Goal: Task Accomplishment & Management: Complete application form

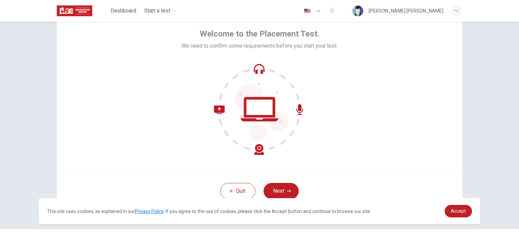
scroll to position [46, 0]
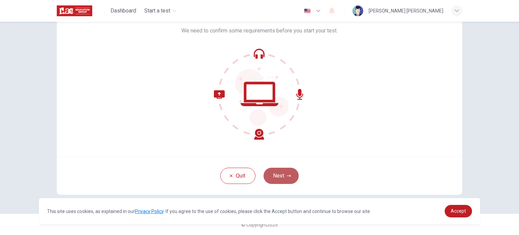
click at [280, 174] on button "Next" at bounding box center [280, 175] width 35 height 16
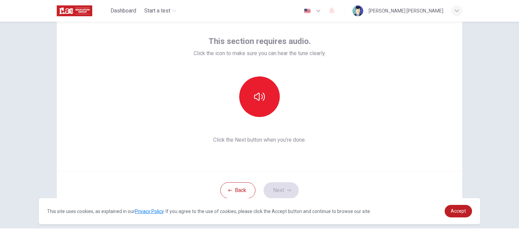
scroll to position [37, 0]
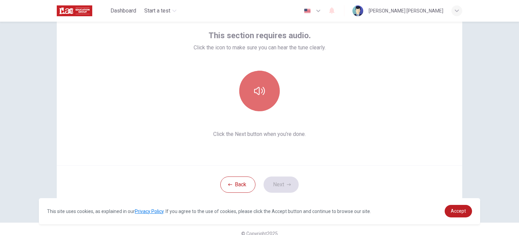
click at [261, 90] on icon "button" at bounding box center [259, 91] width 11 height 8
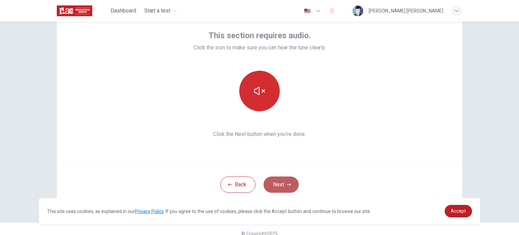
click at [276, 187] on button "Next" at bounding box center [280, 184] width 35 height 16
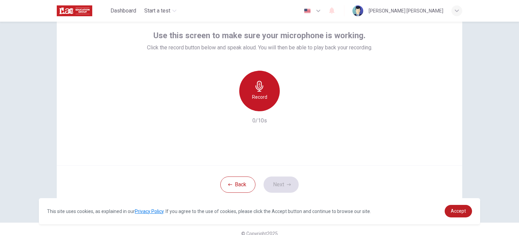
click at [254, 97] on h6 "Record" at bounding box center [259, 97] width 15 height 8
click at [254, 97] on h6 "Stop" at bounding box center [259, 97] width 10 height 8
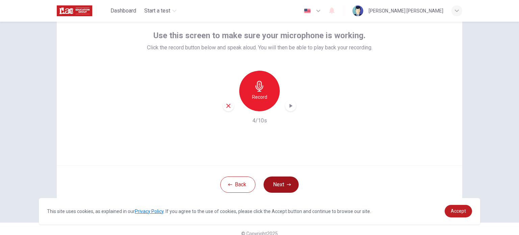
click at [276, 188] on button "Next" at bounding box center [280, 184] width 35 height 16
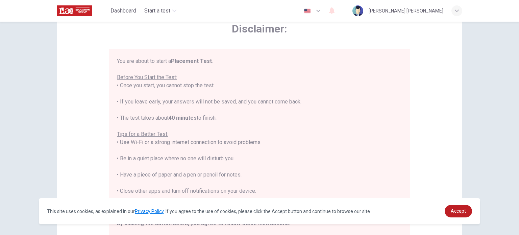
scroll to position [8, 0]
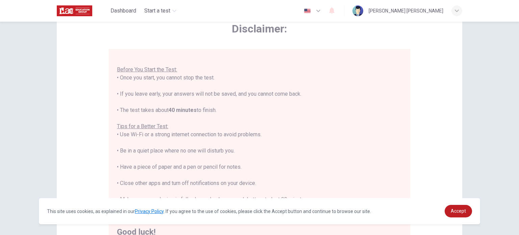
drag, startPoint x: 514, startPoint y: 147, endPoint x: 518, endPoint y: 147, distance: 3.7
click at [518, 147] on div "Disclaimer: You are about to start a Placement Test . Before You Start the Test…" at bounding box center [259, 128] width 519 height 213
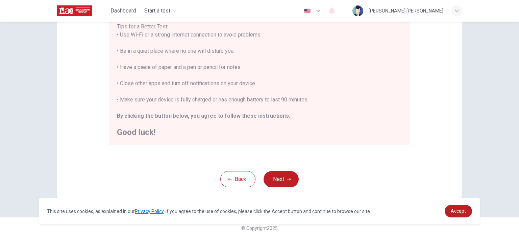
scroll to position [140, 0]
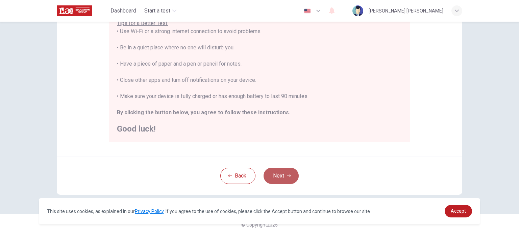
click at [279, 177] on button "Next" at bounding box center [280, 175] width 35 height 16
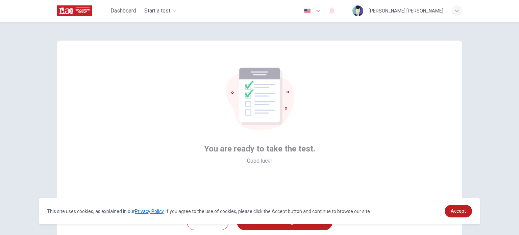
scroll to position [46, 0]
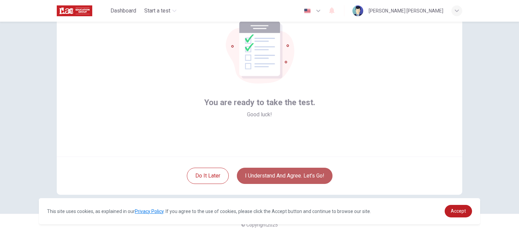
click at [304, 177] on button "I understand and agree. Let’s go!" at bounding box center [285, 175] width 96 height 16
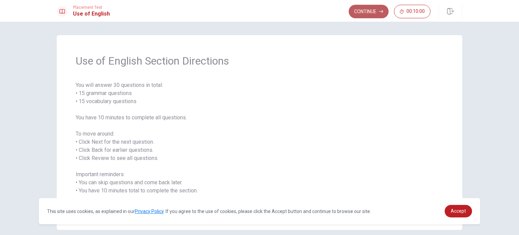
click at [367, 12] on button "Continue" at bounding box center [368, 12] width 40 height 14
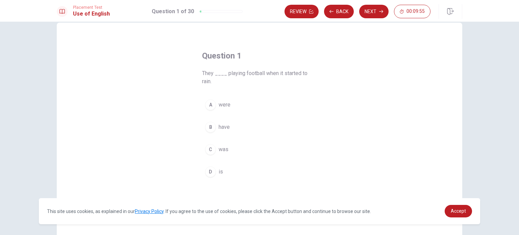
scroll to position [15, 0]
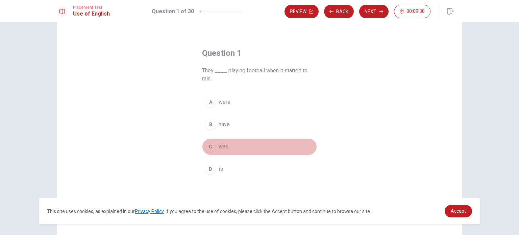
click at [207, 147] on div "C" at bounding box center [210, 146] width 11 height 11
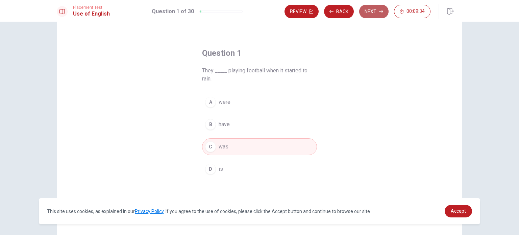
click at [367, 10] on button "Next" at bounding box center [373, 12] width 29 height 14
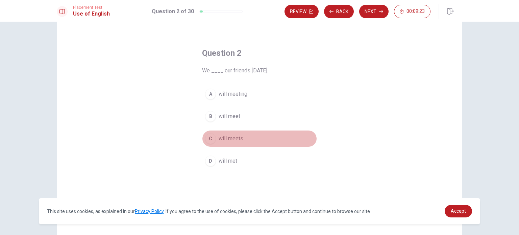
click at [208, 140] on div "C" at bounding box center [210, 138] width 11 height 11
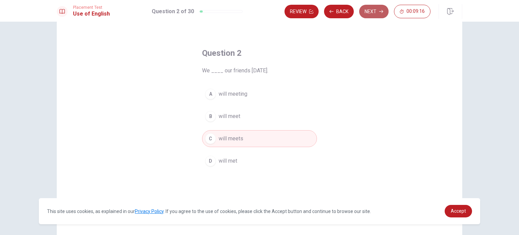
click at [370, 11] on button "Next" at bounding box center [373, 12] width 29 height 14
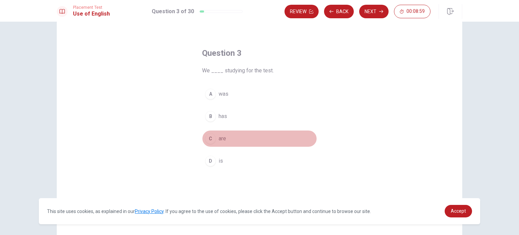
click at [208, 139] on div "C" at bounding box center [210, 138] width 11 height 11
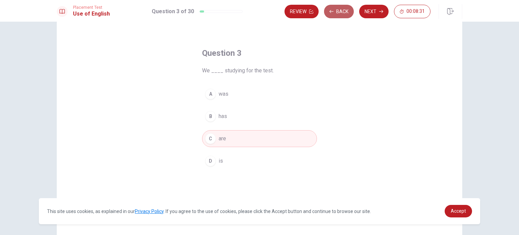
click at [329, 14] on button "Back" at bounding box center [339, 12] width 30 height 14
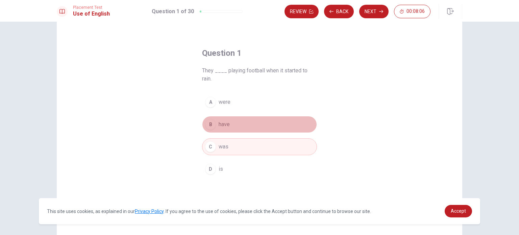
click at [220, 122] on span "have" at bounding box center [223, 124] width 11 height 8
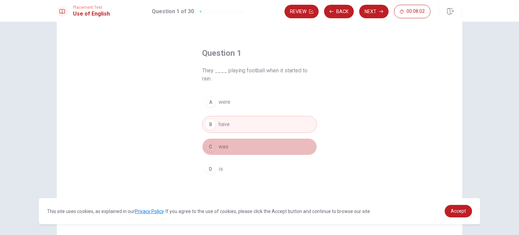
click at [211, 148] on div "C" at bounding box center [210, 146] width 11 height 11
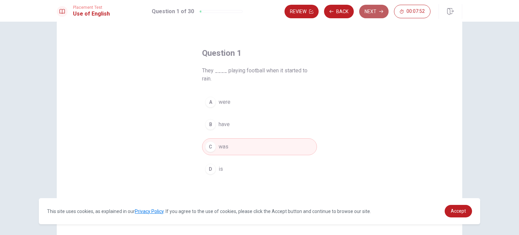
click at [369, 13] on button "Next" at bounding box center [373, 12] width 29 height 14
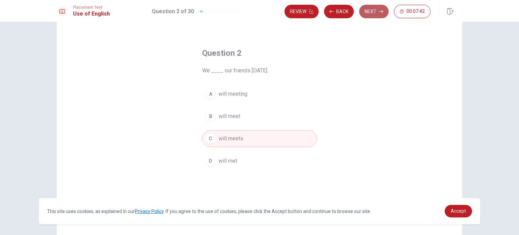
click at [369, 13] on button "Next" at bounding box center [373, 12] width 29 height 14
click at [339, 13] on button "Back" at bounding box center [339, 12] width 30 height 14
click at [373, 10] on button "Next" at bounding box center [373, 12] width 29 height 14
click at [370, 10] on button "Next" at bounding box center [373, 12] width 29 height 14
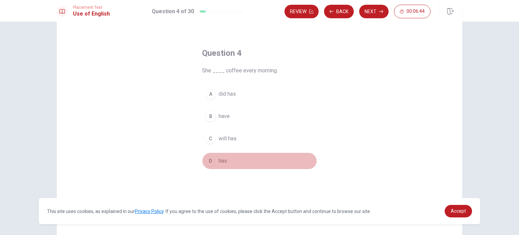
click at [209, 162] on div "D" at bounding box center [210, 160] width 11 height 11
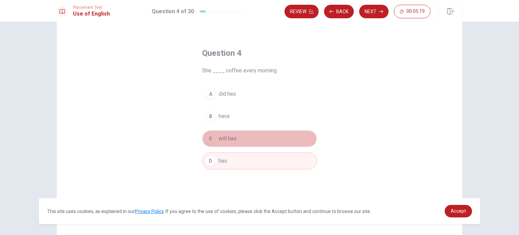
click at [208, 137] on div "C" at bounding box center [210, 138] width 11 height 11
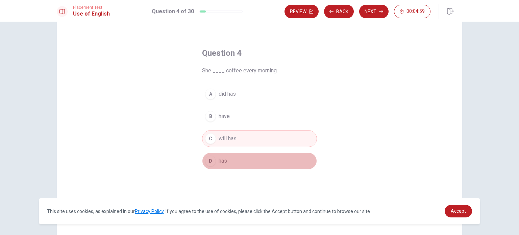
click at [212, 159] on div "D" at bounding box center [210, 160] width 11 height 11
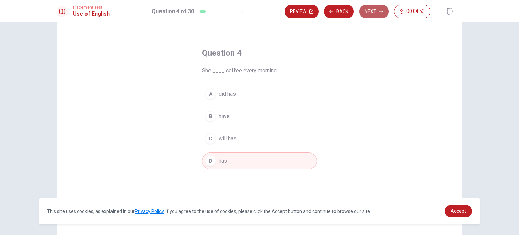
click at [368, 10] on button "Next" at bounding box center [373, 12] width 29 height 14
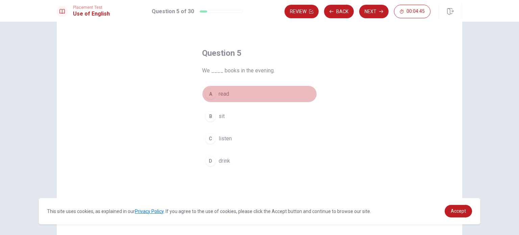
click at [210, 95] on div "A" at bounding box center [210, 93] width 11 height 11
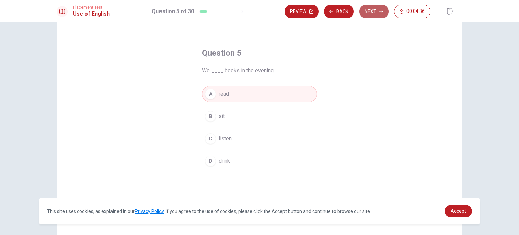
click at [371, 13] on button "Next" at bounding box center [373, 12] width 29 height 14
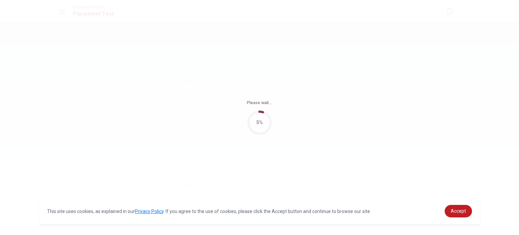
scroll to position [0, 0]
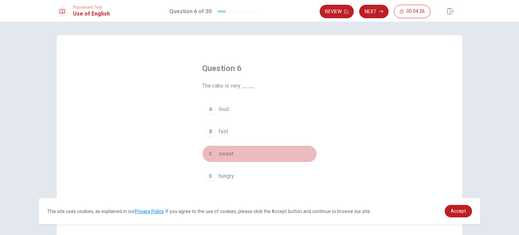
click at [211, 154] on div "C" at bounding box center [210, 153] width 11 height 11
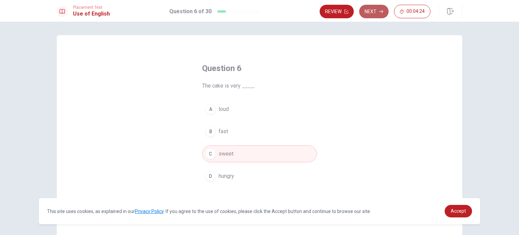
click at [376, 8] on button "Next" at bounding box center [373, 12] width 29 height 14
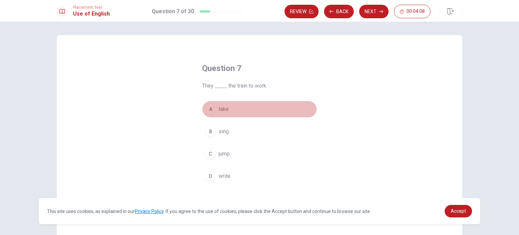
click at [218, 109] on span "take" at bounding box center [223, 109] width 10 height 8
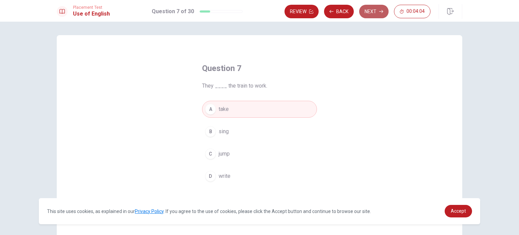
click at [373, 11] on button "Next" at bounding box center [373, 12] width 29 height 14
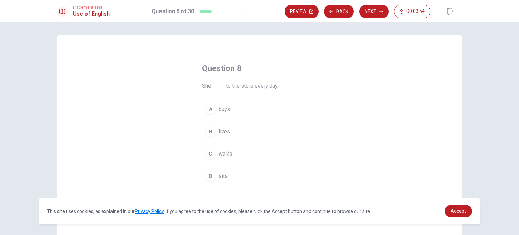
click at [208, 154] on div "C" at bounding box center [210, 153] width 11 height 11
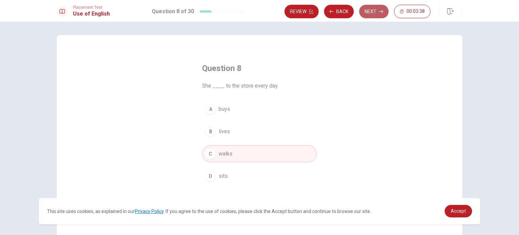
click at [373, 13] on button "Next" at bounding box center [373, 12] width 29 height 14
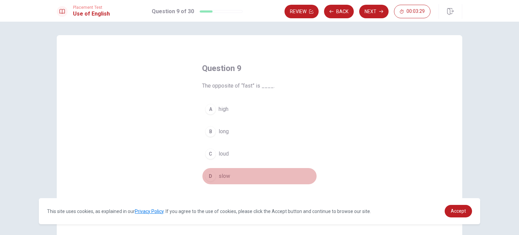
click at [209, 178] on div "D" at bounding box center [210, 175] width 11 height 11
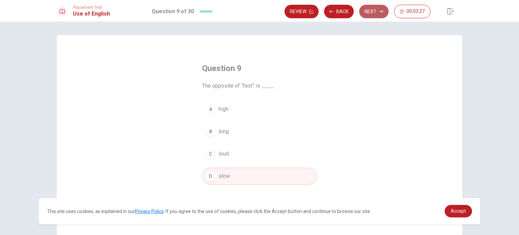
click at [370, 12] on button "Next" at bounding box center [373, 12] width 29 height 14
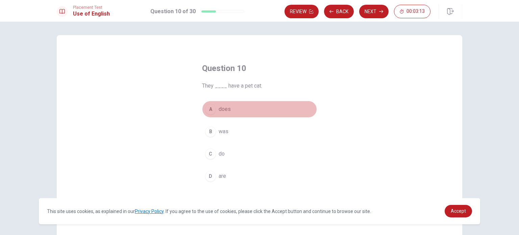
click at [206, 110] on div "A" at bounding box center [210, 109] width 11 height 11
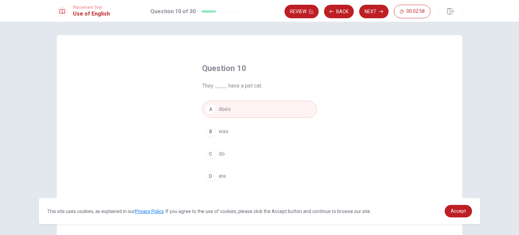
click at [211, 133] on div "B" at bounding box center [210, 131] width 11 height 11
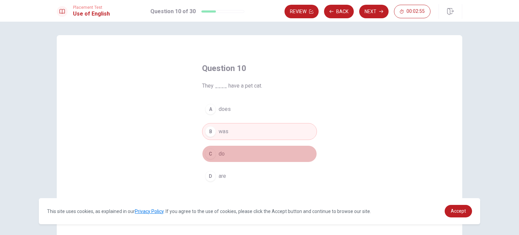
click at [212, 155] on div "C" at bounding box center [210, 153] width 11 height 11
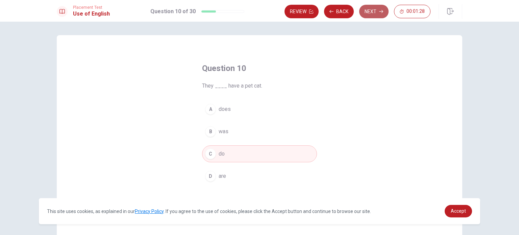
click at [369, 15] on button "Next" at bounding box center [373, 12] width 29 height 14
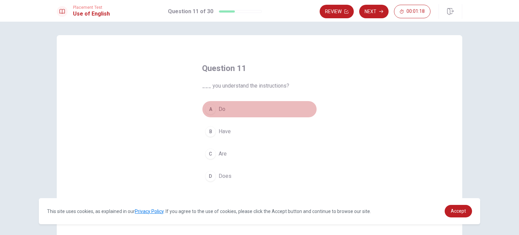
click at [209, 108] on div "A" at bounding box center [210, 109] width 11 height 11
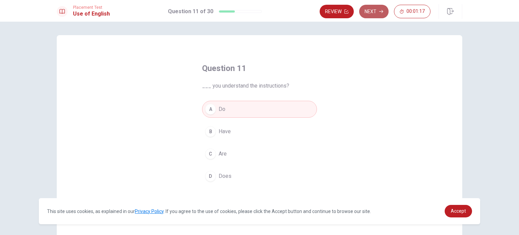
click at [371, 12] on button "Next" at bounding box center [373, 12] width 29 height 14
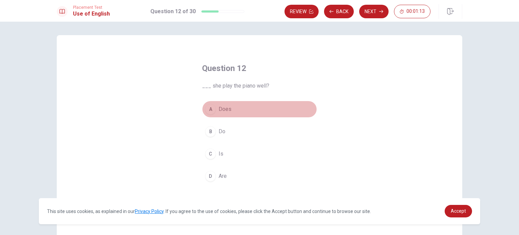
click at [207, 110] on div "A" at bounding box center [210, 109] width 11 height 11
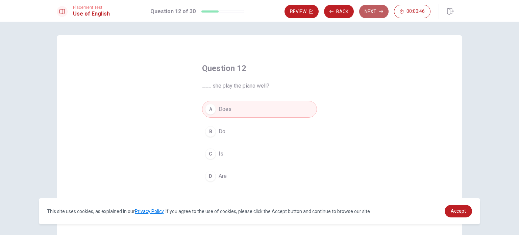
click at [370, 15] on button "Next" at bounding box center [373, 12] width 29 height 14
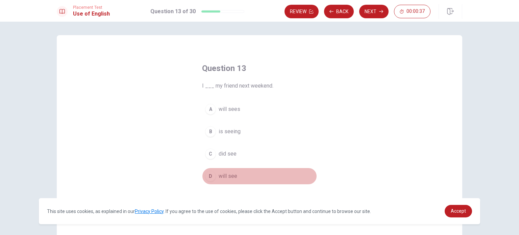
click at [208, 173] on div "D" at bounding box center [210, 175] width 11 height 11
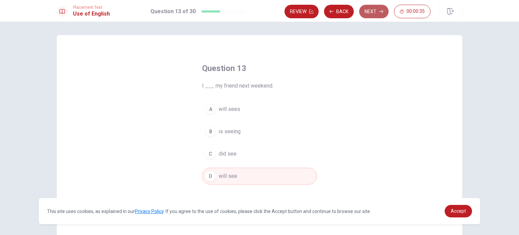
click at [369, 7] on button "Next" at bounding box center [373, 12] width 29 height 14
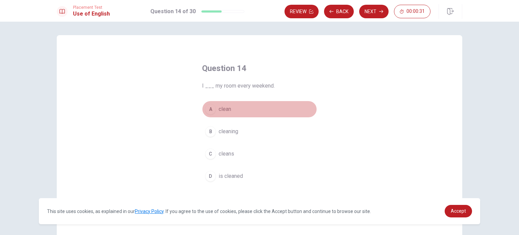
click at [207, 114] on div "A" at bounding box center [210, 109] width 11 height 11
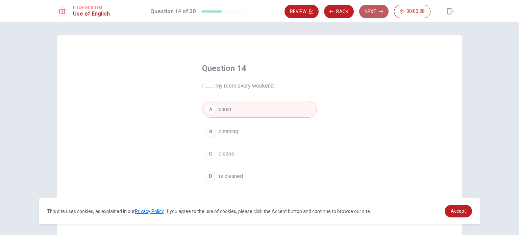
click at [373, 11] on button "Next" at bounding box center [373, 12] width 29 height 14
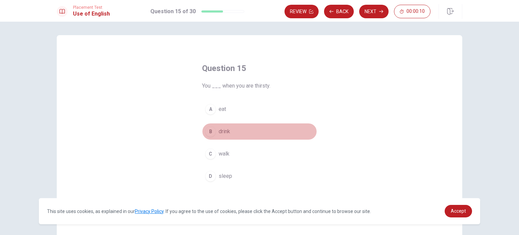
click at [212, 132] on div "B" at bounding box center [210, 131] width 11 height 11
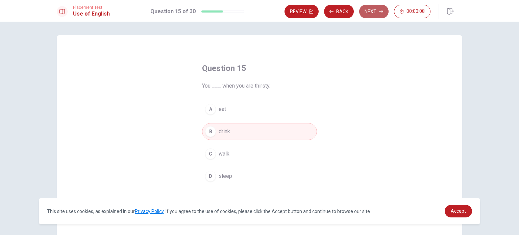
click at [368, 5] on button "Next" at bounding box center [373, 12] width 29 height 14
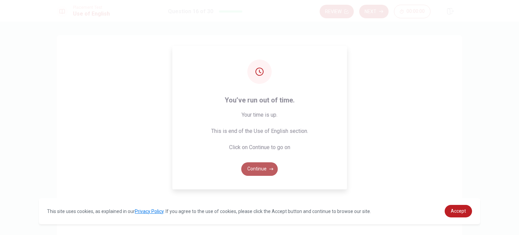
click at [261, 167] on button "Continue" at bounding box center [259, 169] width 36 height 14
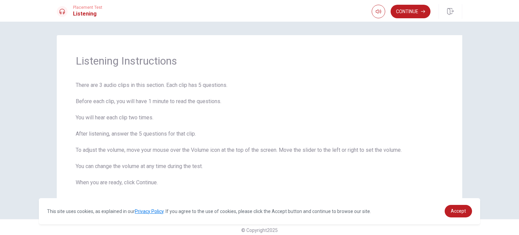
scroll to position [5, 0]
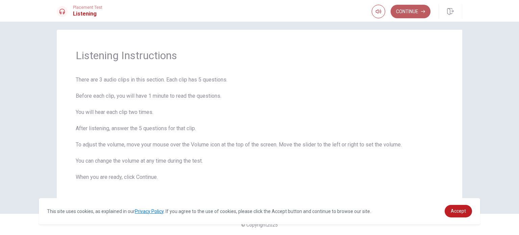
click at [406, 10] on button "Continue" at bounding box center [410, 12] width 40 height 14
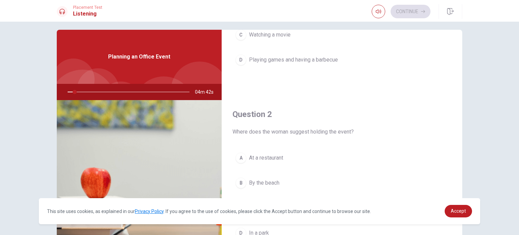
scroll to position [0, 0]
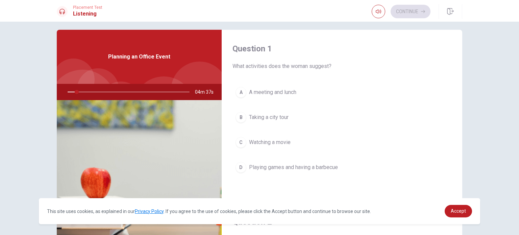
drag, startPoint x: 460, startPoint y: 39, endPoint x: 458, endPoint y: 48, distance: 9.0
click at [458, 48] on div "Question 1 What activities does the woman suggest? A A meeting and lunch B Taki…" at bounding box center [259, 147] width 427 height 235
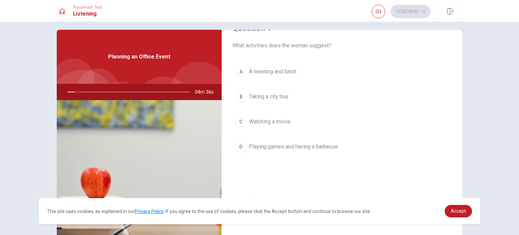
scroll to position [16, 0]
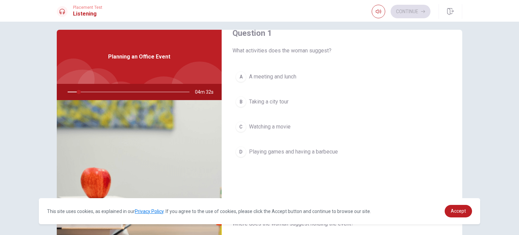
drag, startPoint x: 460, startPoint y: 53, endPoint x: 458, endPoint y: 62, distance: 9.3
click at [458, 62] on div "Question 1 What activities does the woman suggest? A A meeting and lunch B Taki…" at bounding box center [259, 147] width 427 height 235
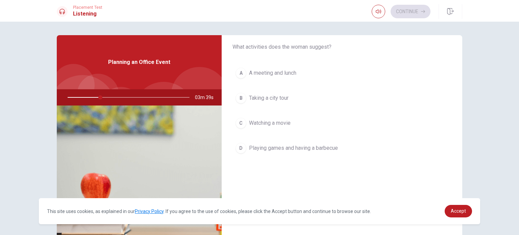
scroll to position [22, 0]
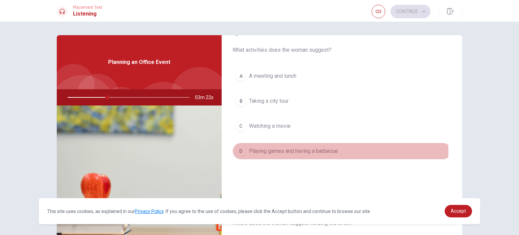
click at [240, 151] on div "D" at bounding box center [240, 150] width 11 height 11
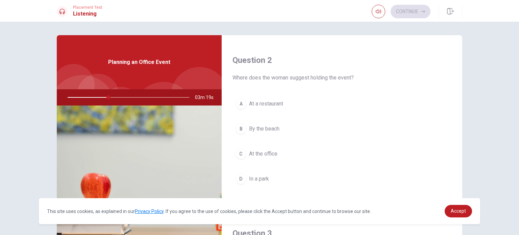
scroll to position [177, 0]
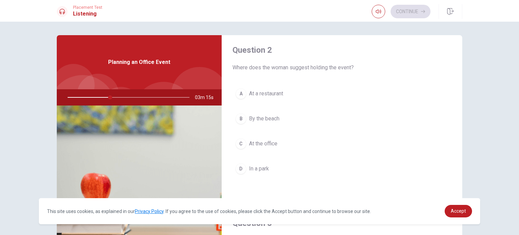
click at [249, 168] on span "In a park" at bounding box center [259, 168] width 20 height 8
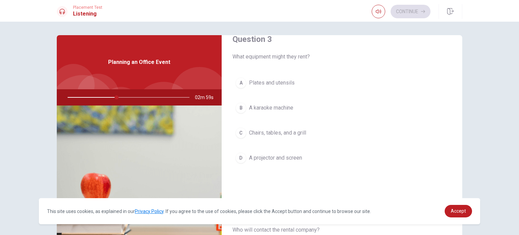
scroll to position [362, 0]
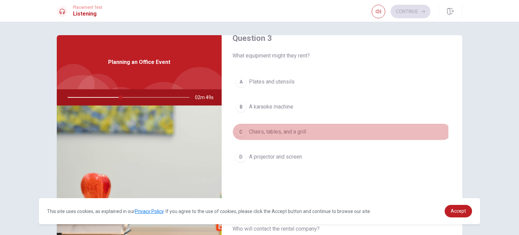
click at [241, 131] on div "C" at bounding box center [240, 131] width 11 height 11
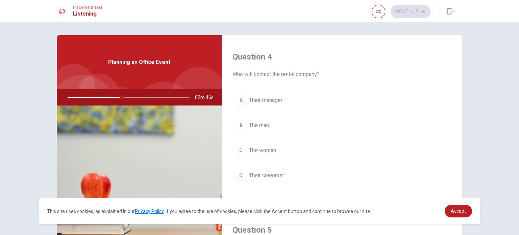
scroll to position [525, 0]
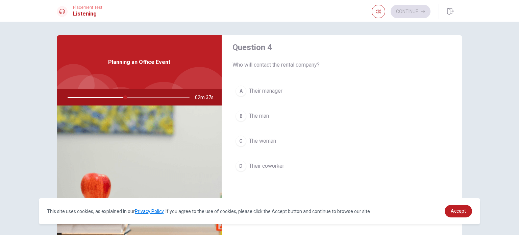
click at [261, 137] on span "The woman" at bounding box center [262, 141] width 27 height 8
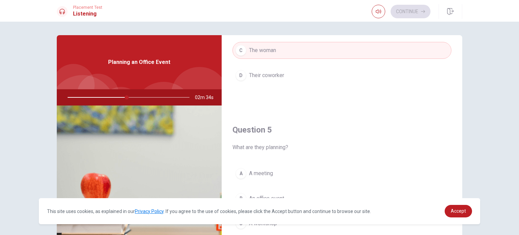
scroll to position [627, 0]
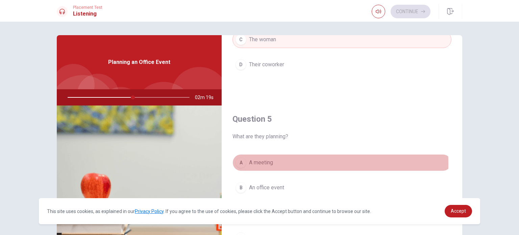
click at [238, 161] on div "A" at bounding box center [240, 162] width 11 height 11
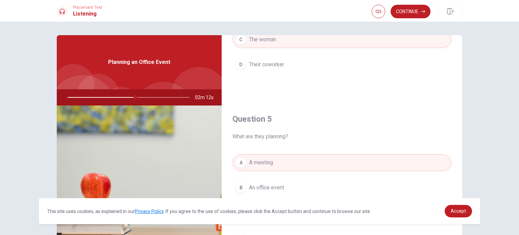
click at [458, 35] on div "Question 1 What activities does the woman suggest? A A meeting and lunch B Taki…" at bounding box center [259, 128] width 519 height 213
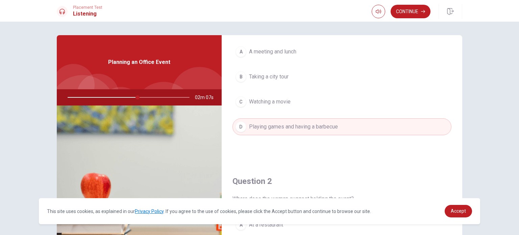
scroll to position [0, 0]
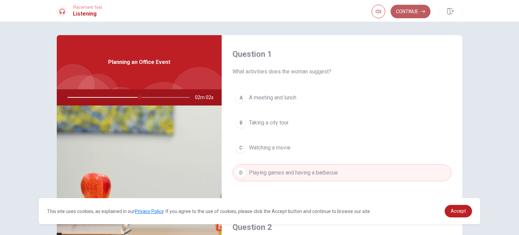
click at [398, 14] on button "Continue" at bounding box center [410, 12] width 40 height 14
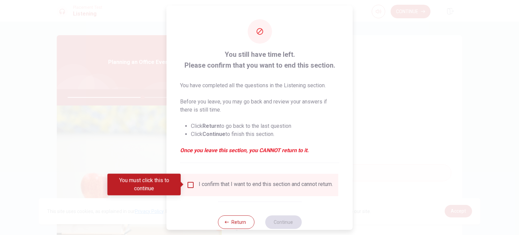
scroll to position [17, 0]
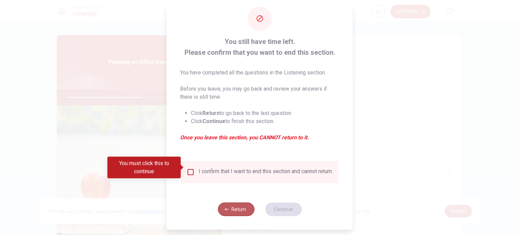
click at [234, 210] on button "Return" at bounding box center [235, 209] width 36 height 14
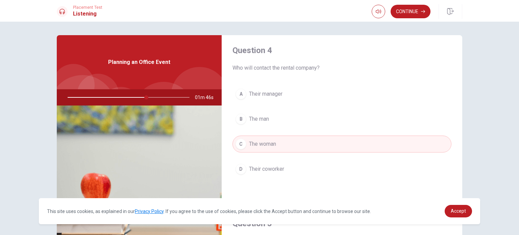
scroll to position [555, 0]
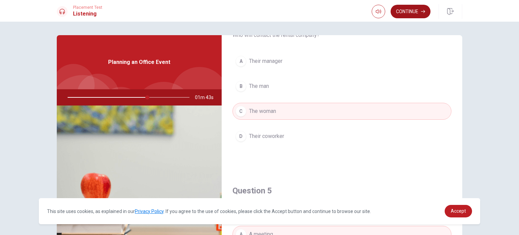
click at [410, 9] on button "Continue" at bounding box center [410, 12] width 40 height 14
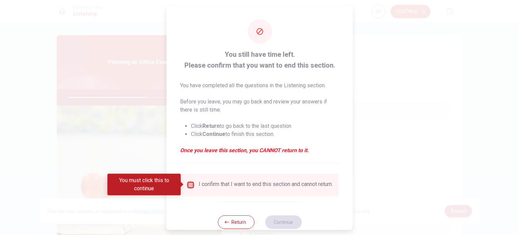
click at [188, 183] on input "You must click this to continue" at bounding box center [190, 184] width 8 height 8
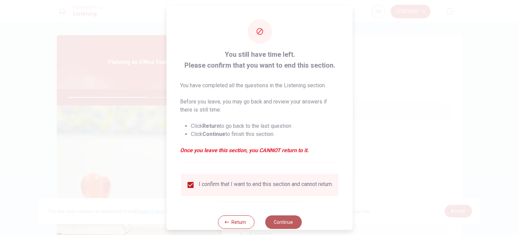
click at [273, 223] on button "Continue" at bounding box center [283, 222] width 36 height 14
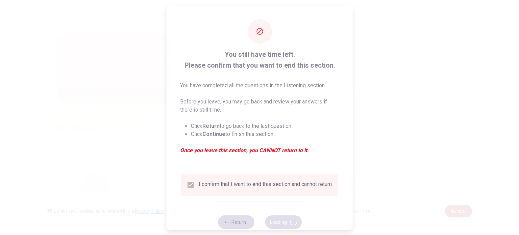
type input "68"
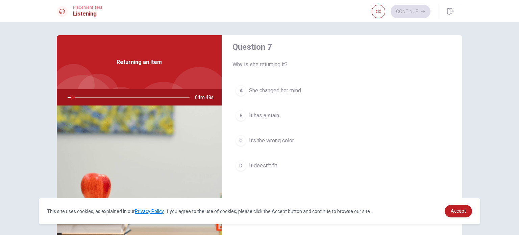
scroll to position [166, 0]
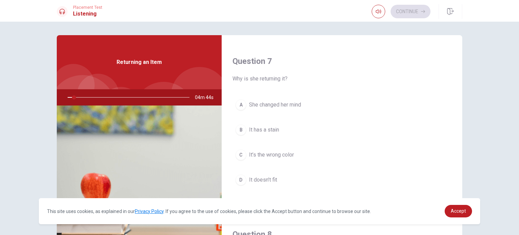
drag, startPoint x: 468, startPoint y: 116, endPoint x: 459, endPoint y: 121, distance: 10.0
click at [459, 121] on div "Question 6 What does the man ask for? A The sweater tag B The receipt C A credi…" at bounding box center [259, 152] width 427 height 235
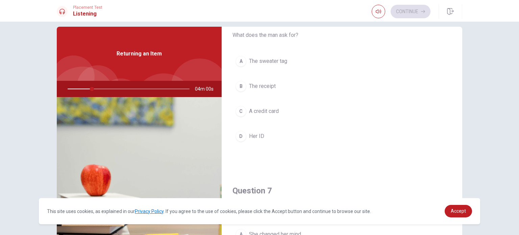
scroll to position [27, 0]
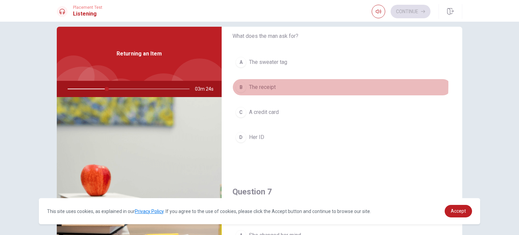
click at [241, 84] on div "B" at bounding box center [240, 87] width 11 height 11
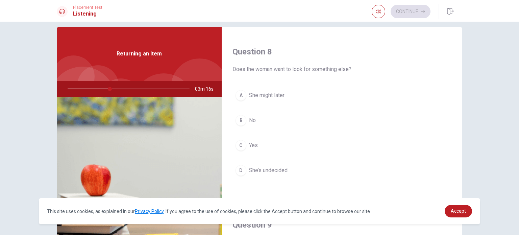
scroll to position [342, 0]
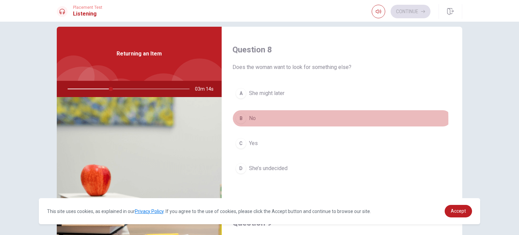
click at [242, 118] on div "B" at bounding box center [240, 118] width 11 height 11
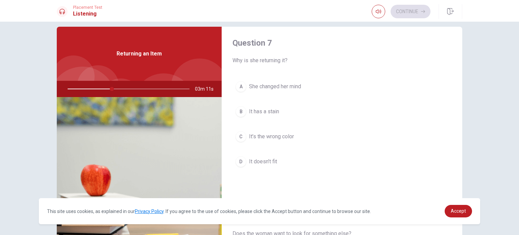
scroll to position [178, 0]
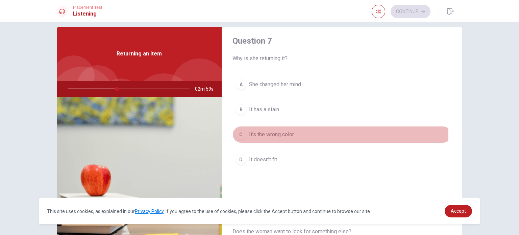
click at [249, 134] on span "It’s the wrong color" at bounding box center [271, 134] width 45 height 8
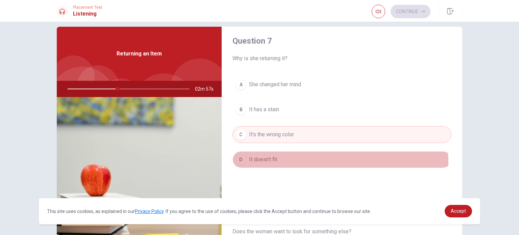
click at [235, 162] on div "D" at bounding box center [240, 159] width 11 height 11
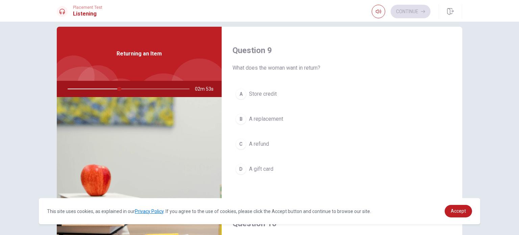
scroll to position [518, 0]
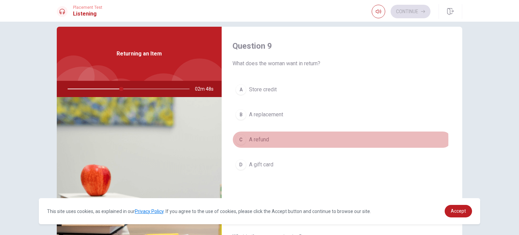
click at [243, 138] on div "C" at bounding box center [240, 139] width 11 height 11
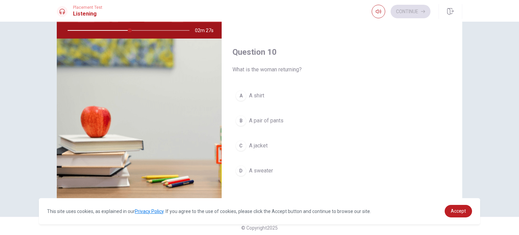
scroll to position [67, 0]
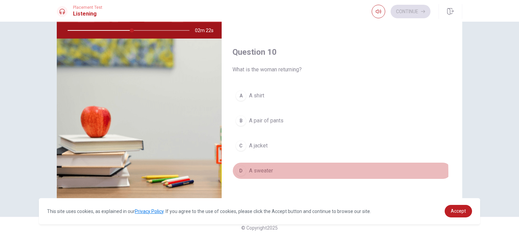
click at [236, 170] on div "D" at bounding box center [240, 170] width 11 height 11
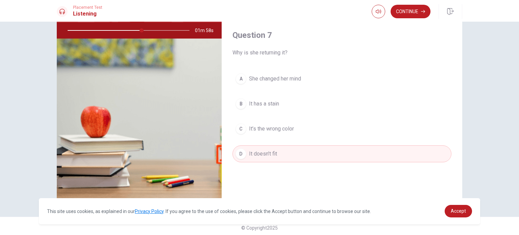
scroll to position [108, 0]
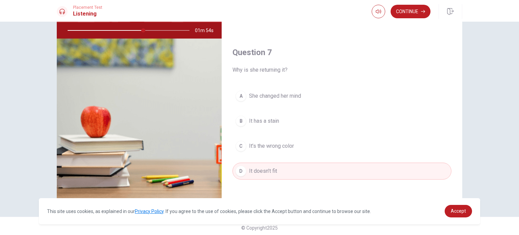
drag, startPoint x: 463, startPoint y: 30, endPoint x: 458, endPoint y: 35, distance: 6.9
click at [458, 35] on div "Question 6 What does the man ask for? A The sweater tag B The receipt C A credi…" at bounding box center [259, 85] width 427 height 235
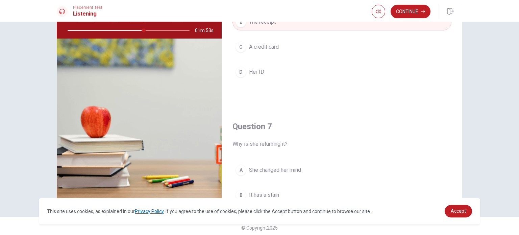
scroll to position [0, 0]
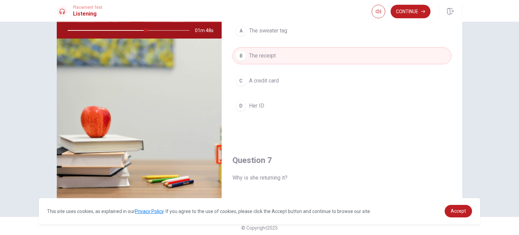
drag, startPoint x: 514, startPoint y: 86, endPoint x: 514, endPoint y: 82, distance: 4.4
click at [514, 82] on div "Question 6 What does the man ask for? A The sweater tag B The receipt C A credi…" at bounding box center [259, 128] width 519 height 213
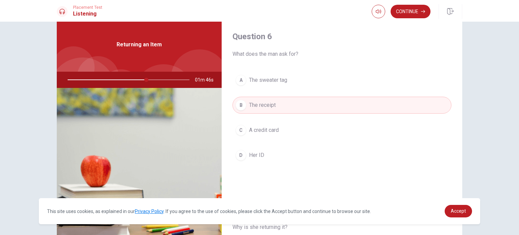
scroll to position [20, 0]
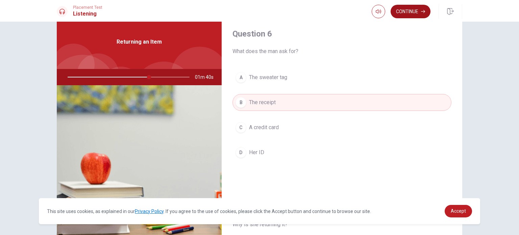
click at [408, 7] on button "Continue" at bounding box center [410, 12] width 40 height 14
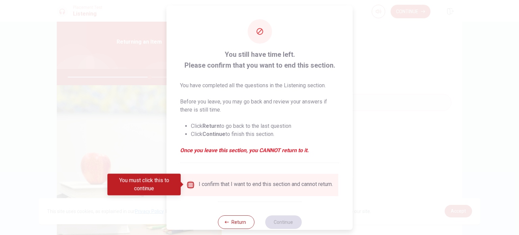
click at [190, 185] on input "You must click this to continue" at bounding box center [190, 184] width 8 height 8
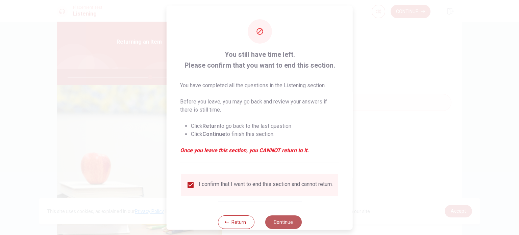
click at [288, 227] on button "Continue" at bounding box center [283, 222] width 36 height 14
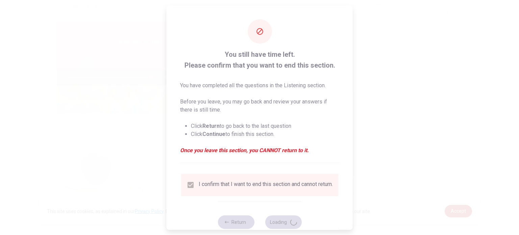
type input "69"
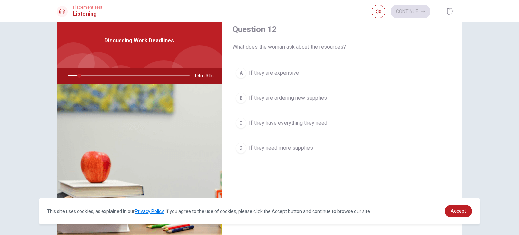
scroll to position [179, 0]
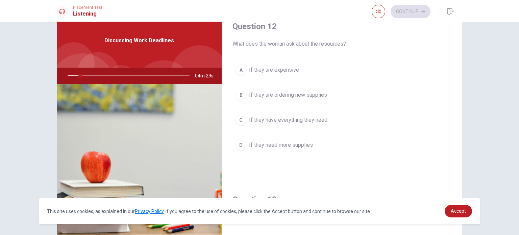
drag, startPoint x: 451, startPoint y: 104, endPoint x: 457, endPoint y: 97, distance: 9.3
click at [457, 97] on div "Question 11 How does the man suggest they meet the deadline? A By hiring more p…" at bounding box center [341, 131] width 240 height 235
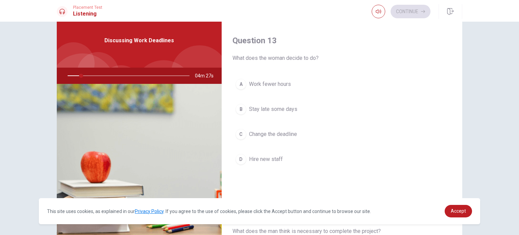
scroll to position [340, 0]
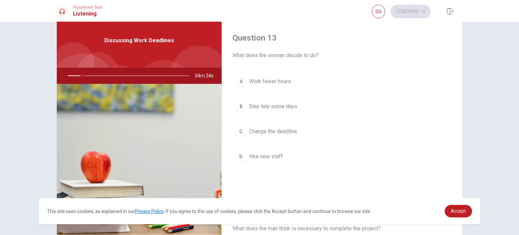
drag, startPoint x: 454, startPoint y: 140, endPoint x: 463, endPoint y: 154, distance: 16.2
click at [463, 154] on div "Question 11 How does the man suggest they meet the deadline? A By hiring more p…" at bounding box center [259, 131] width 427 height 235
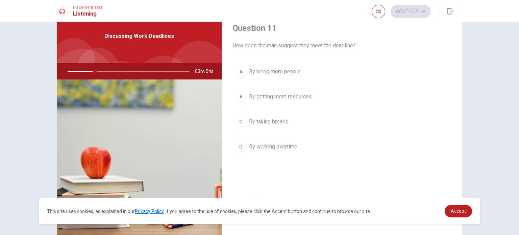
scroll to position [29, 0]
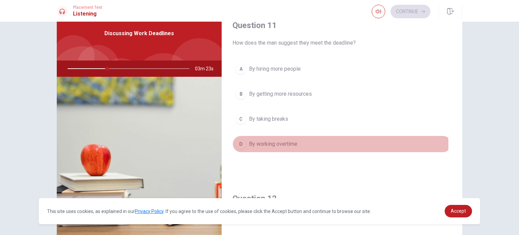
click at [238, 143] on div "D" at bounding box center [240, 143] width 11 height 11
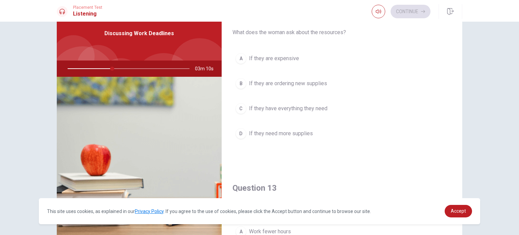
scroll to position [182, 0]
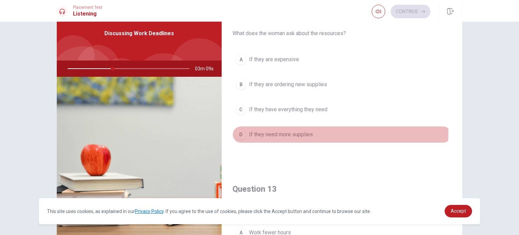
click at [308, 132] on span "If they need more supplies" at bounding box center [281, 134] width 64 height 8
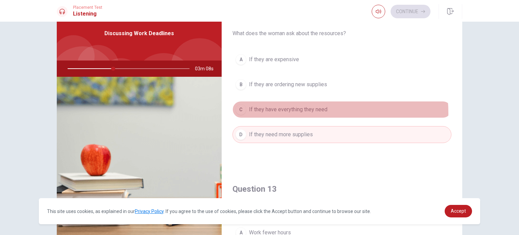
click at [299, 112] on span "If they have everything they need" at bounding box center [288, 109] width 78 height 8
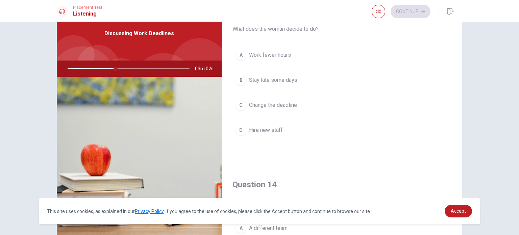
scroll to position [357, 0]
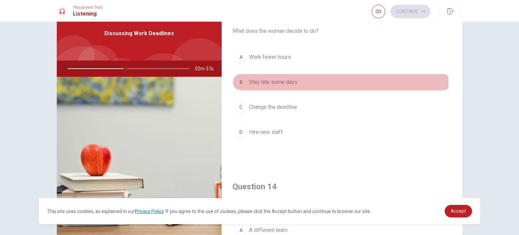
click at [242, 82] on div "B" at bounding box center [240, 82] width 11 height 11
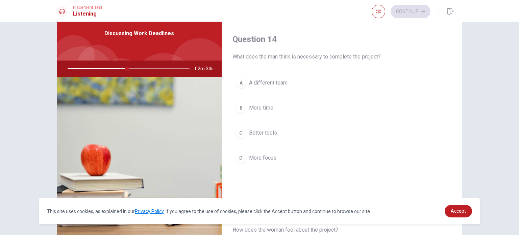
scroll to position [504, 0]
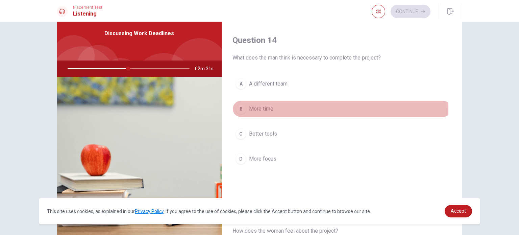
click at [264, 108] on span "More time" at bounding box center [261, 109] width 24 height 8
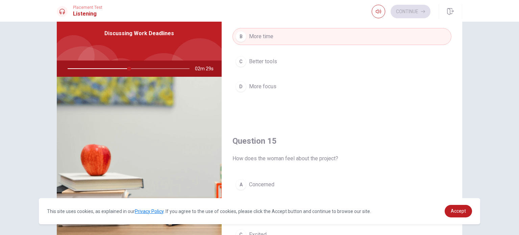
scroll to position [627, 0]
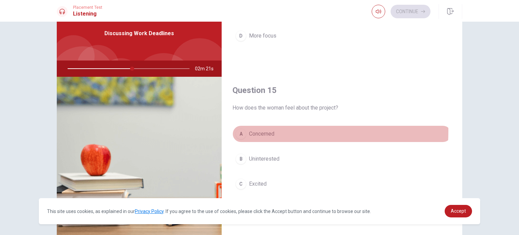
click at [254, 130] on span "Concerned" at bounding box center [261, 134] width 25 height 8
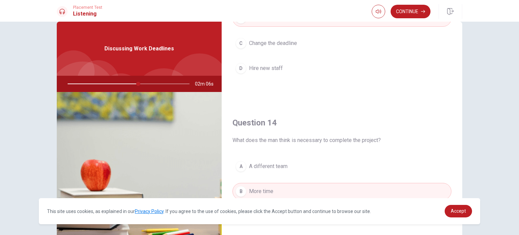
scroll to position [415, 0]
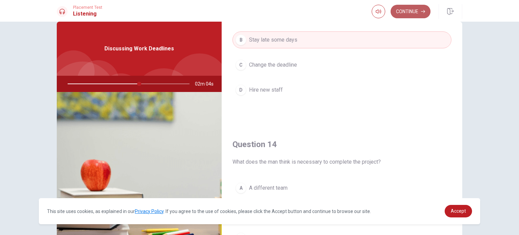
click at [404, 13] on button "Continue" at bounding box center [410, 12] width 40 height 14
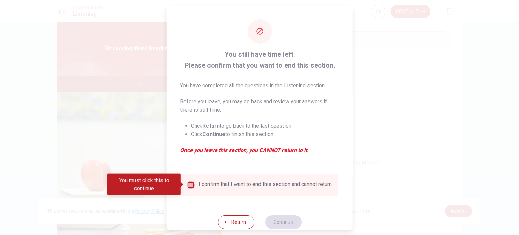
click at [187, 186] on input "You must click this to continue" at bounding box center [190, 184] width 8 height 8
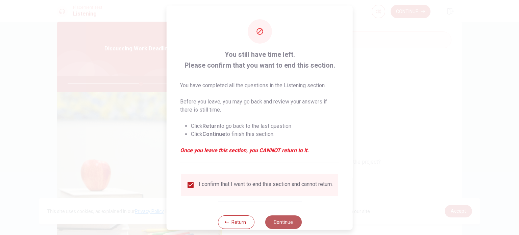
click at [282, 227] on button "Continue" at bounding box center [283, 222] width 36 height 14
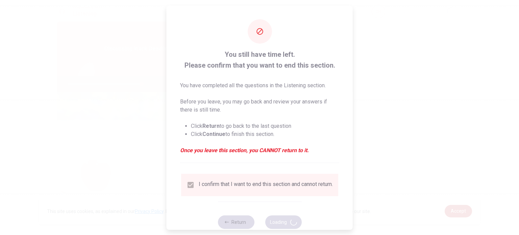
type input "61"
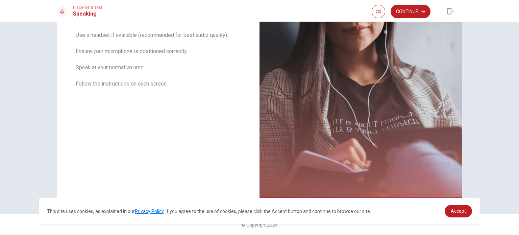
scroll to position [0, 0]
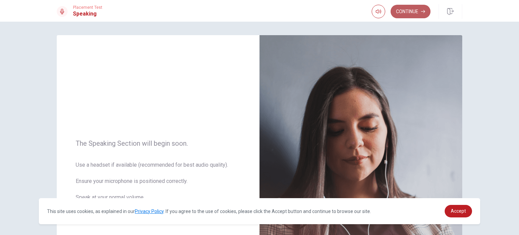
click at [401, 7] on button "Continue" at bounding box center [410, 12] width 40 height 14
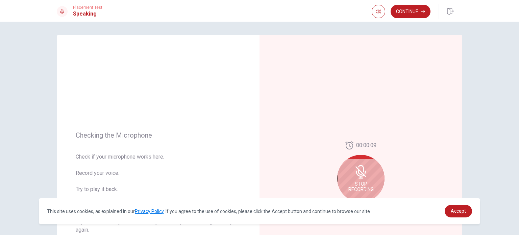
scroll to position [94, 0]
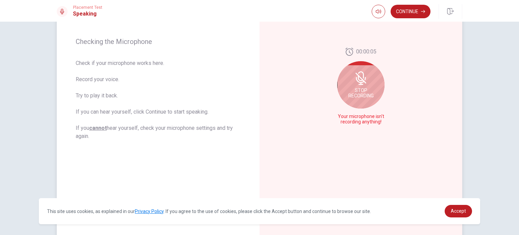
click at [363, 94] on span "Stop Recording" at bounding box center [360, 92] width 25 height 11
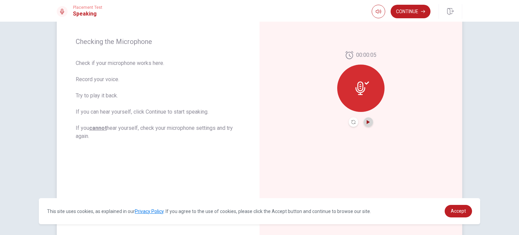
click at [366, 122] on icon "Play Audio" at bounding box center [368, 122] width 4 height 4
click at [403, 12] on button "Continue" at bounding box center [410, 12] width 40 height 14
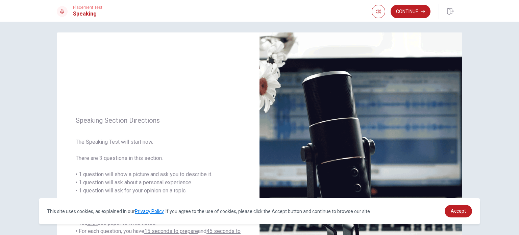
scroll to position [0, 0]
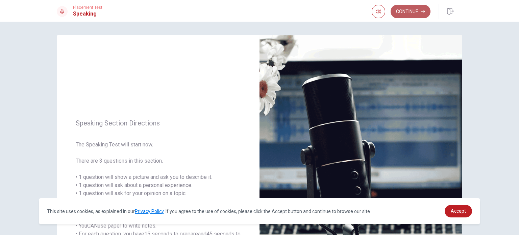
click at [418, 12] on button "Continue" at bounding box center [410, 12] width 40 height 14
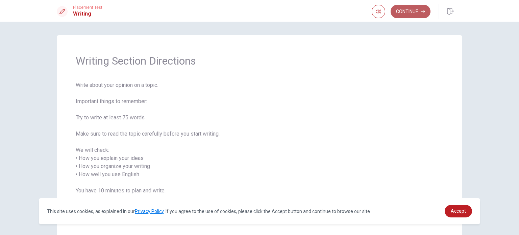
click at [405, 13] on button "Continue" at bounding box center [410, 12] width 40 height 14
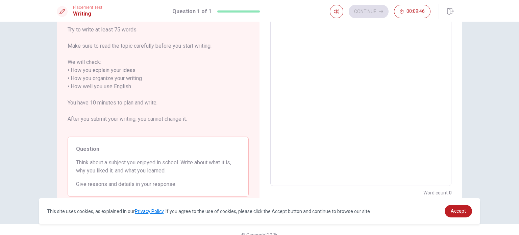
scroll to position [82, 0]
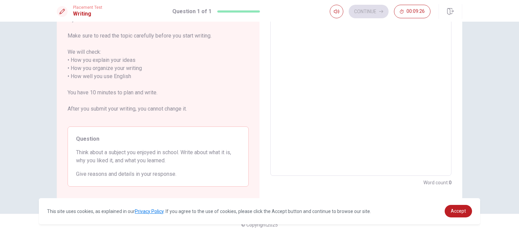
drag, startPoint x: 514, startPoint y: 140, endPoint x: 510, endPoint y: 100, distance: 40.7
click at [510, 100] on div "Directions Write about your opinion on a topic. Important things to remember: T…" at bounding box center [259, 128] width 519 height 213
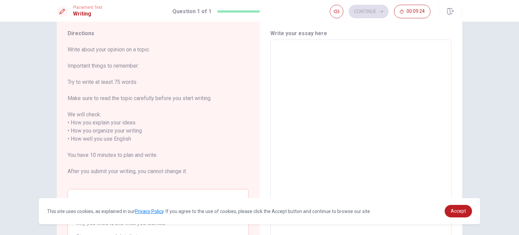
scroll to position [0, 0]
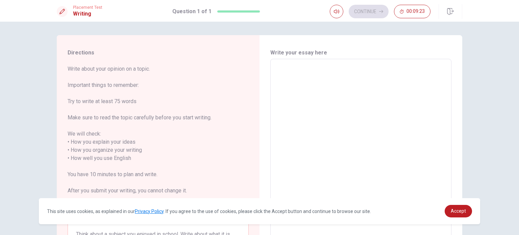
click at [417, 75] on textarea at bounding box center [360, 157] width 171 height 187
type textarea "y"
type textarea "x"
type textarea "yo"
type textarea "x"
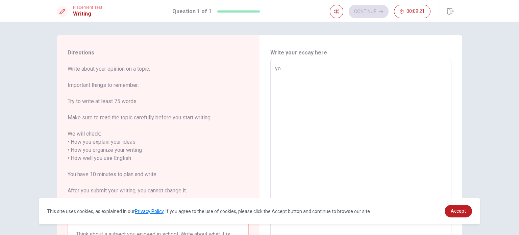
type textarea "you"
type textarea "x"
type textarea "you"
type textarea "x"
type textarea "you c"
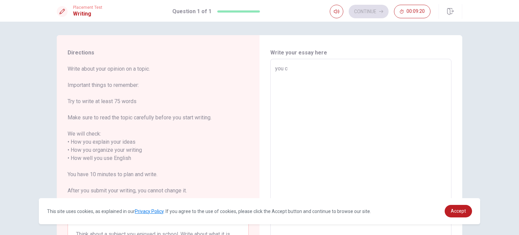
type textarea "x"
type textarea "you ca"
type textarea "x"
type textarea "you can"
type textarea "x"
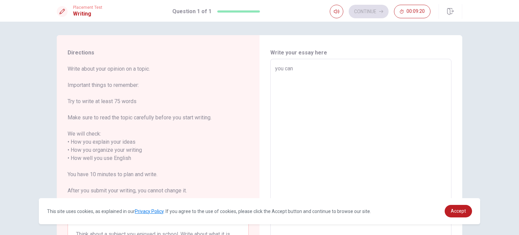
type textarea "you can"
type textarea "x"
type textarea "you can t"
type textarea "x"
type textarea "you can to"
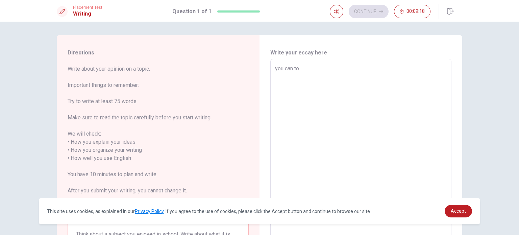
type textarea "x"
type textarea "you can to"
type textarea "x"
type textarea "you can to s"
type textarea "x"
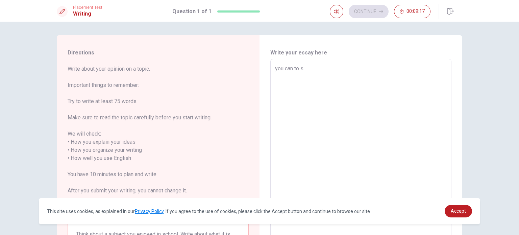
type textarea "you can to sh"
type textarea "x"
type textarea "you can to sher"
type textarea "x"
type textarea "you can to shere"
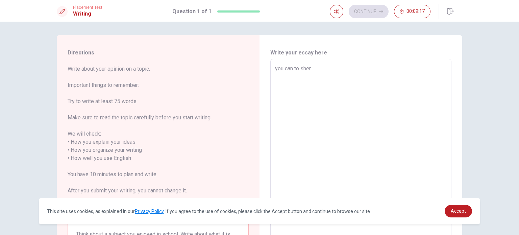
type textarea "x"
type textarea "you can to shere"
type textarea "x"
type textarea "you can to shere t"
type textarea "x"
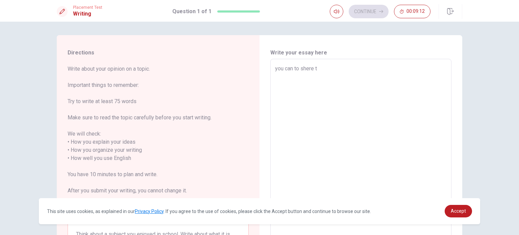
type textarea "you can to shere th"
type textarea "x"
type textarea "you can to shere the"
type textarea "x"
type textarea "you can to shere the"
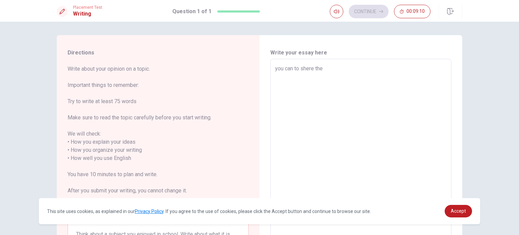
type textarea "x"
type textarea "you can to shere the s"
type textarea "x"
type textarea "you can to shere the sp"
type textarea "x"
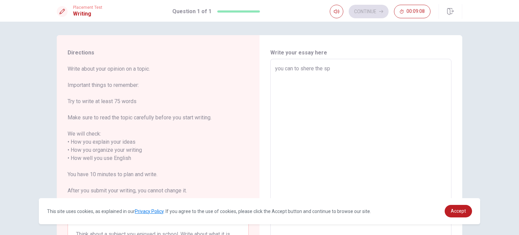
type textarea "you can to shere the spa"
type textarea "x"
type textarea "you can to shere the sp"
type textarea "x"
type textarea "you can to shere the s"
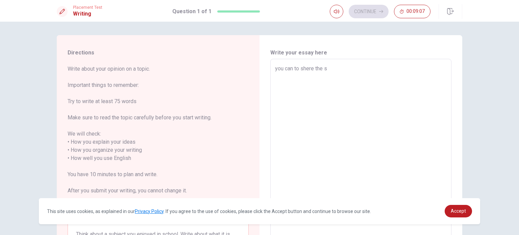
type textarea "x"
type textarea "you can to shere the"
drag, startPoint x: 394, startPoint y: 77, endPoint x: 257, endPoint y: 69, distance: 138.0
click at [257, 69] on div "Directions Write about your opinion on a topic. Important things to remember: T…" at bounding box center [259, 158] width 405 height 246
type textarea "x"
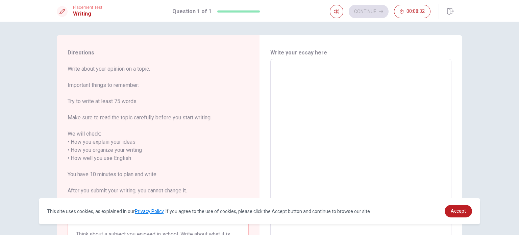
type textarea "i"
type textarea "x"
type textarea "i"
type textarea "x"
type textarea "i t"
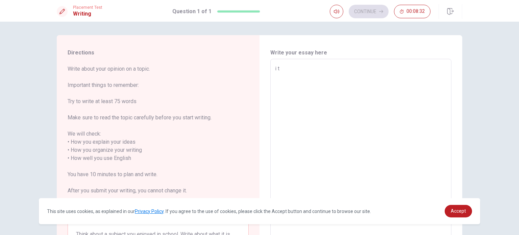
type textarea "x"
type textarea "i th"
type textarea "x"
type textarea "i thi"
type textarea "x"
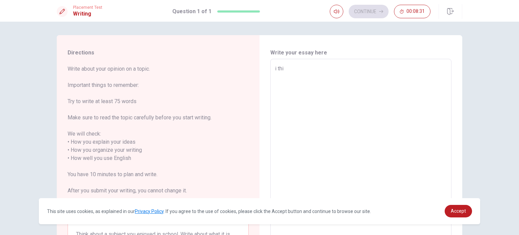
type textarea "i thin"
type textarea "x"
type textarea "i thing"
type textarea "x"
type textarea "i thing"
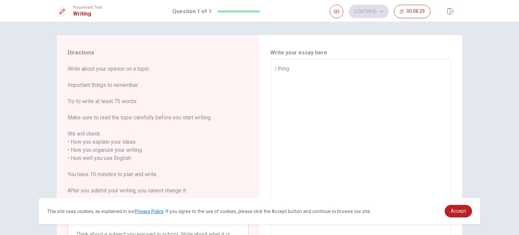
type textarea "x"
type textarea "i thing"
type textarea "x"
type textarea "i thin"
type textarea "x"
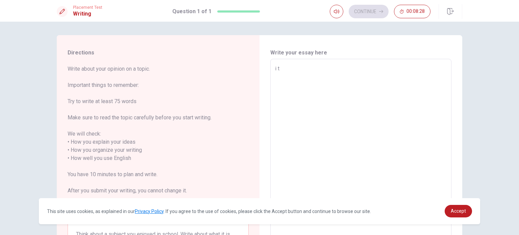
type textarea "i"
type textarea "x"
type textarea "i"
type textarea "x"
type textarea "w"
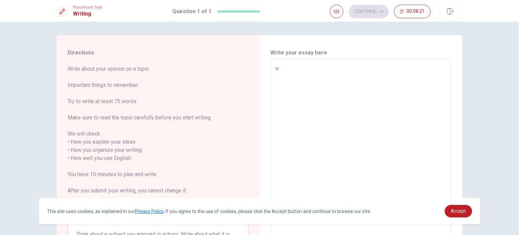
type textarea "x"
type textarea "wh"
type textarea "x"
type textarea "whe"
type textarea "x"
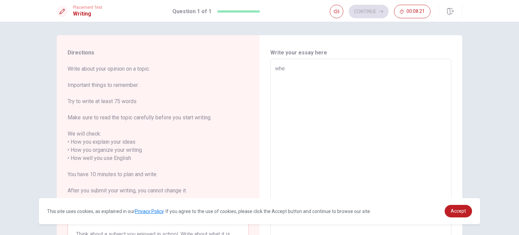
type textarea "when"
type textarea "x"
type textarea "when"
type textarea "x"
type textarea "when i"
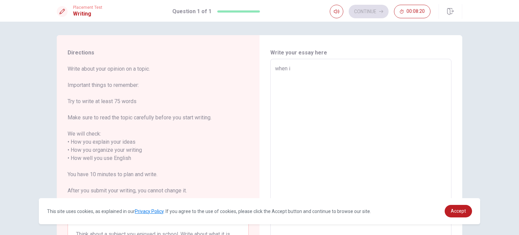
type textarea "x"
type textarea "when i"
type textarea "x"
type textarea "when i w"
type textarea "x"
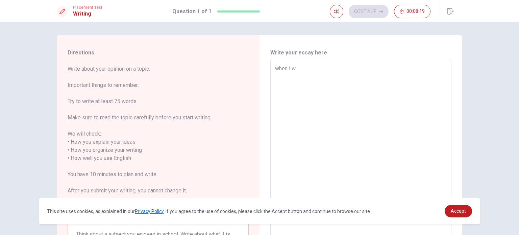
type textarea "when i wa"
type textarea "x"
type textarea "when i was"
type textarea "x"
type textarea "when i was"
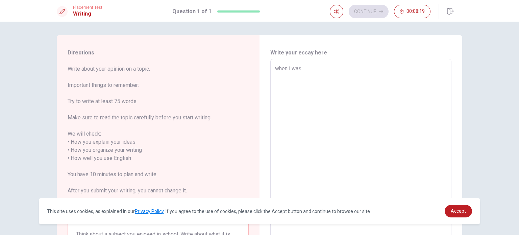
type textarea "x"
type textarea "when i was"
type textarea "x"
type textarea "when i wa"
type textarea "x"
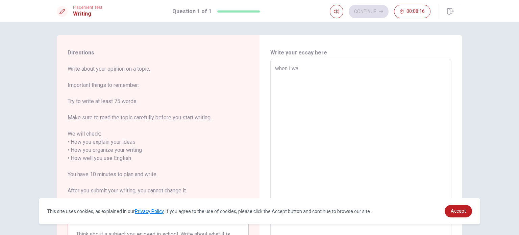
type textarea "when i w"
type textarea "x"
type textarea "when i"
type textarea "x"
type textarea "when i"
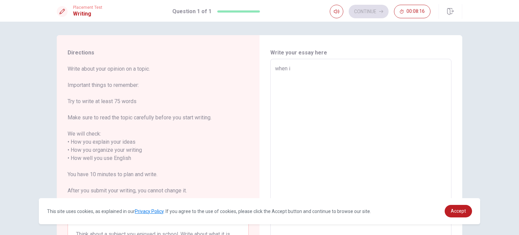
type textarea "x"
type textarea "when"
type textarea "x"
type textarea "when }"
type textarea "x"
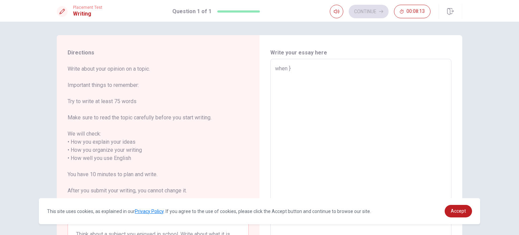
type textarea "when"
type textarea "x"
type textarea "when"
type textarea "x"
type textarea "whe"
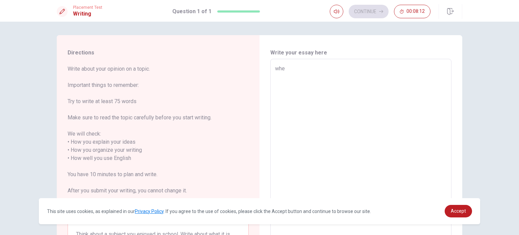
type textarea "x"
type textarea "wh"
type textarea "x"
type textarea "w"
type textarea "x"
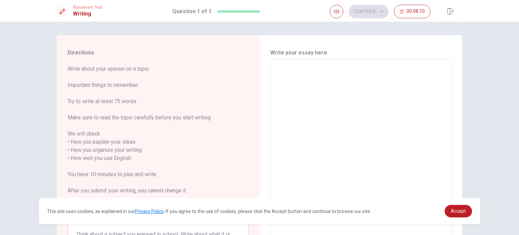
type textarea "W"
type textarea "x"
type textarea "Wh"
type textarea "x"
type textarea "Whe"
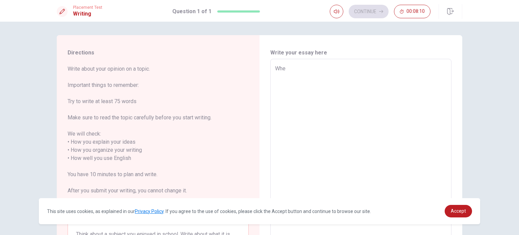
type textarea "x"
type textarea "When"
type textarea "x"
type textarea "When"
type textarea "x"
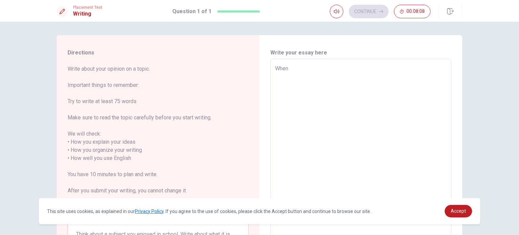
type textarea "When i"
type textarea "x"
type textarea "When i"
type textarea "x"
type textarea "When i w"
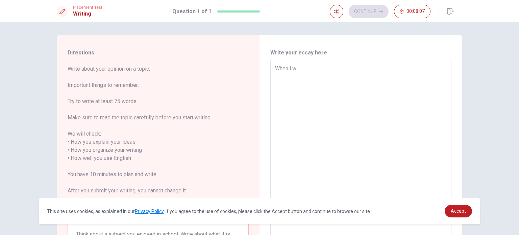
type textarea "x"
type textarea "When i wa"
type textarea "x"
type textarea "When i was"
type textarea "x"
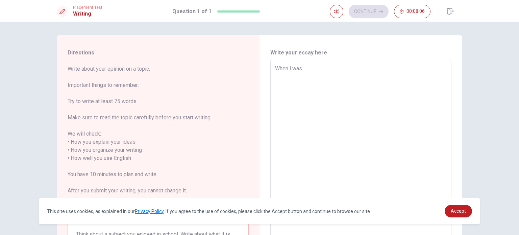
type textarea "When i was"
type textarea "x"
type textarea "When i was i"
type textarea "x"
type textarea "When i was in"
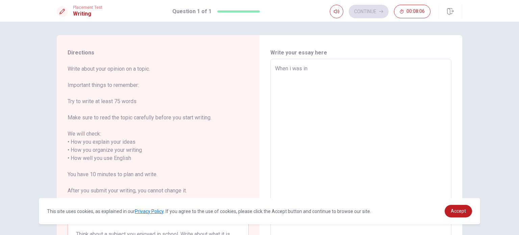
type textarea "x"
type textarea "When i was in"
type textarea "x"
type textarea "When i was in t"
type textarea "x"
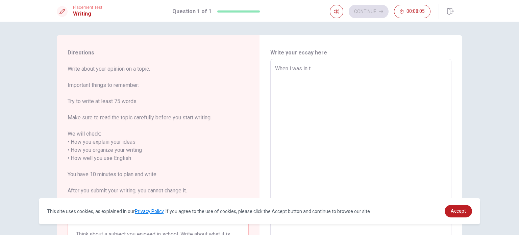
type textarea "When i was in th"
type textarea "x"
type textarea "When i was in the"
type textarea "x"
type textarea "When i was in the"
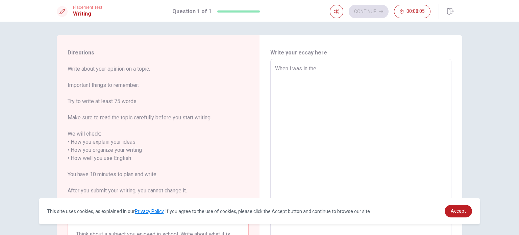
type textarea "x"
type textarea "When i was in the s"
type textarea "x"
type textarea "When i was in the sc"
type textarea "x"
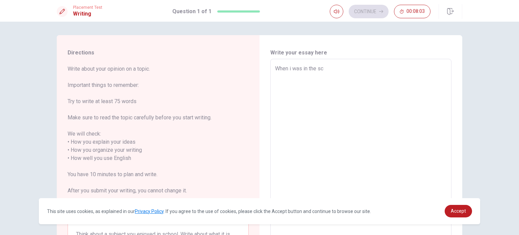
type textarea "When i was in the sch"
type textarea "x"
type textarea "When i was in the scho"
type textarea "x"
type textarea "When i was in the schoo"
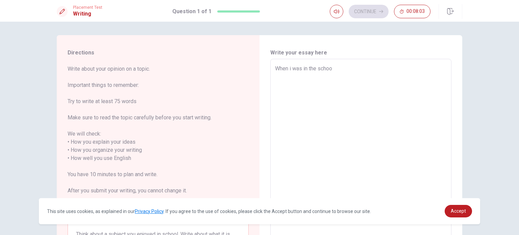
type textarea "x"
type textarea "When i was in the school"
type textarea "x"
type textarea "When i was in the schools"
type textarea "x"
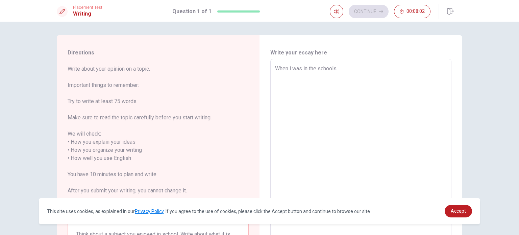
type textarea "When i was in the schools"
type textarea "x"
type textarea "When i was in the schools"
type textarea "x"
type textarea "When i was in the school"
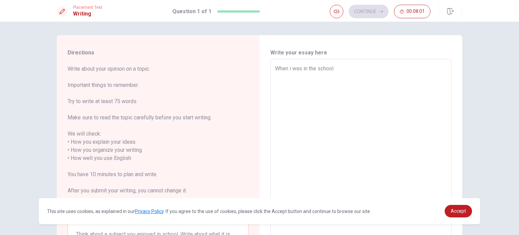
type textarea "x"
type textarea "When i was in the school"
type textarea "x"
type textarea "When i was in the school o"
type textarea "x"
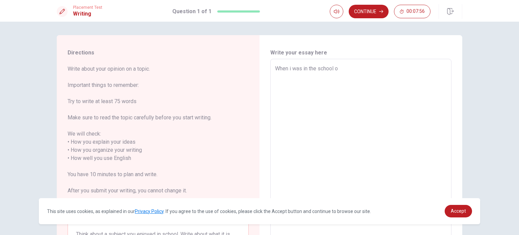
type textarea "When i was in the school on"
type textarea "x"
type textarea "When i was in the school one"
type textarea "x"
type textarea "When i was in the school one"
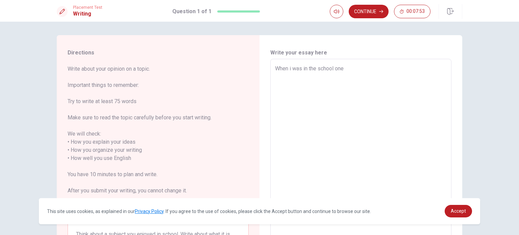
type textarea "x"
type textarea "When i was in the school one o"
type textarea "x"
type textarea "When i was in the school one of"
type textarea "x"
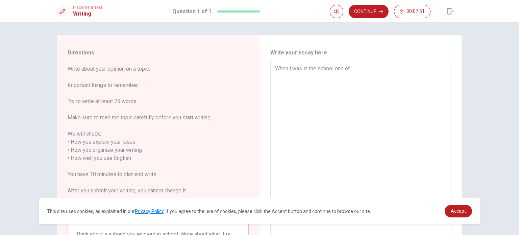
type textarea "When i was in the school one of"
type textarea "x"
type textarea "When i was in the school one of m"
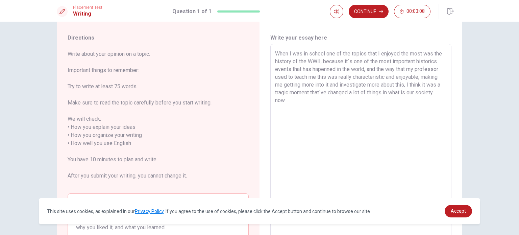
scroll to position [17, 0]
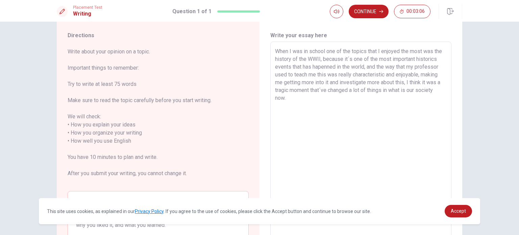
click at [436, 59] on textarea "When I was in school one of the topics that I enjoyed the most was the history …" at bounding box center [360, 140] width 171 height 187
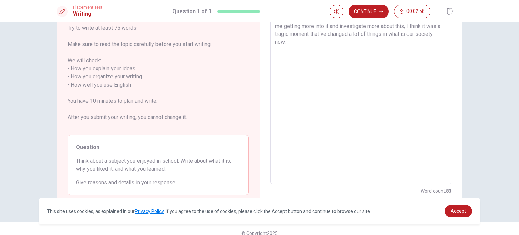
scroll to position [82, 0]
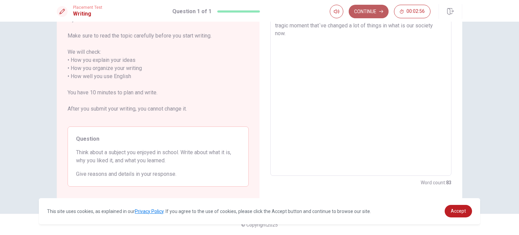
click at [372, 14] on button "Continue" at bounding box center [368, 12] width 40 height 14
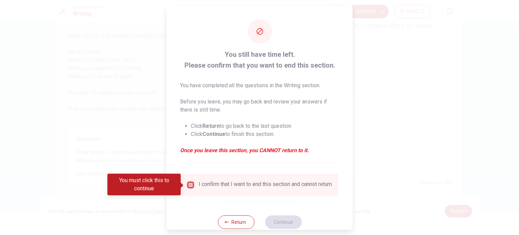
click at [186, 186] on input "You must click this to continue" at bounding box center [190, 184] width 8 height 8
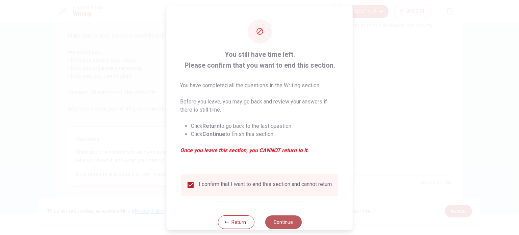
click at [282, 227] on button "Continue" at bounding box center [283, 222] width 36 height 14
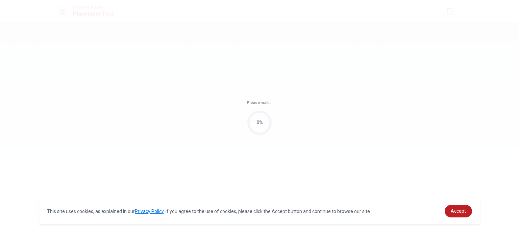
scroll to position [0, 0]
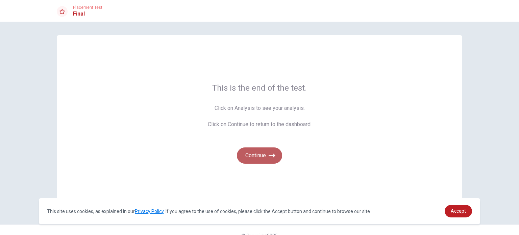
click at [263, 158] on button "Continue" at bounding box center [259, 155] width 45 height 16
